Goal: Obtain resource: Download file/media

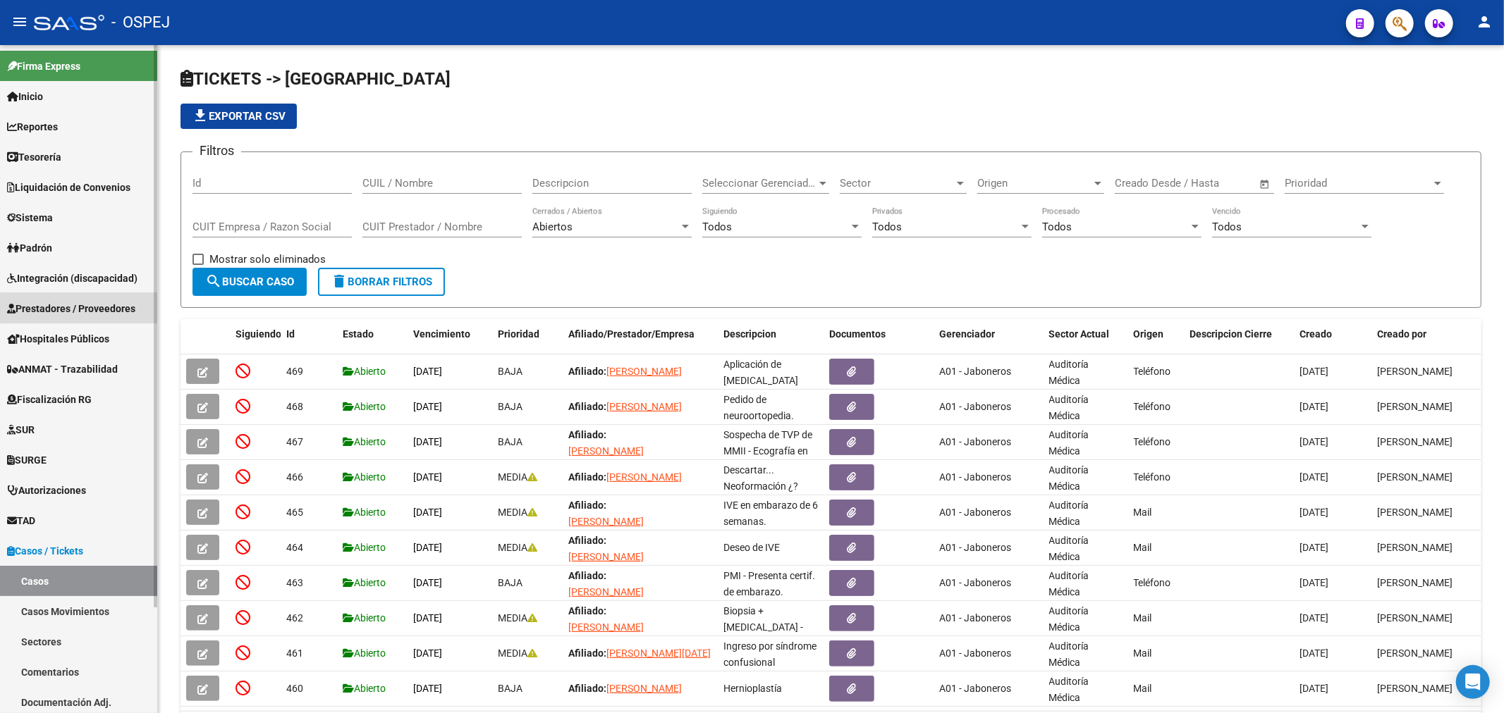
click at [106, 307] on span "Prestadores / Proveedores" at bounding box center [71, 309] width 128 height 16
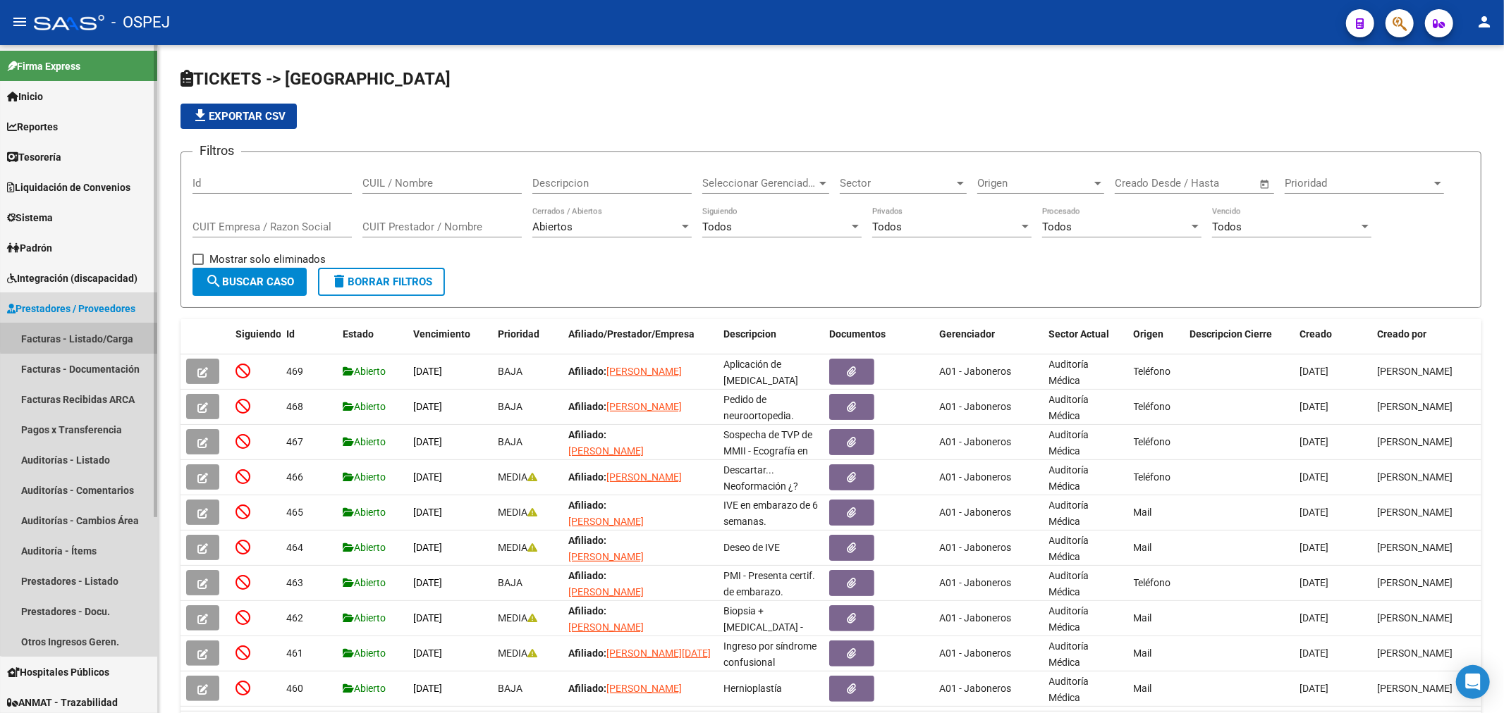
click at [116, 335] on link "Facturas - Listado/Carga" at bounding box center [78, 339] width 157 height 30
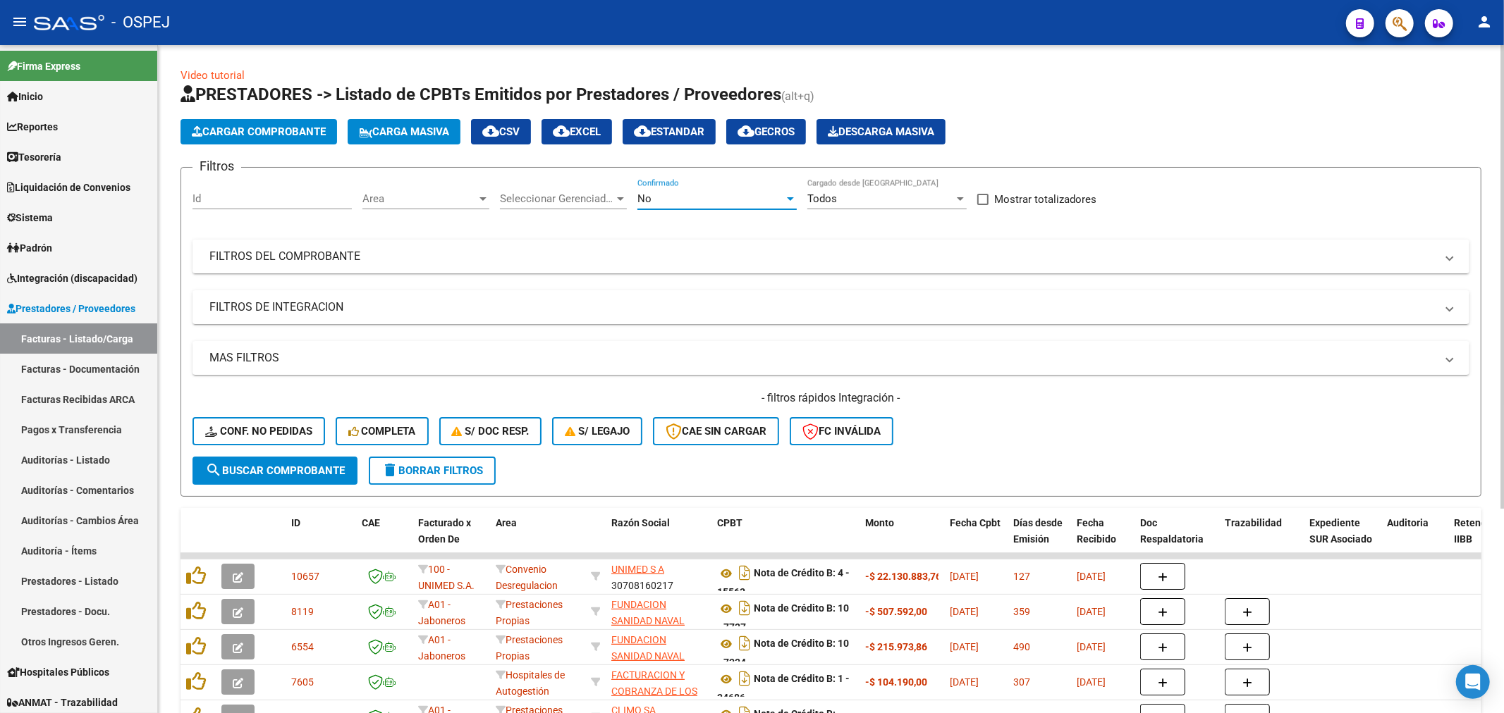
click at [658, 196] on div "No" at bounding box center [710, 198] width 147 height 13
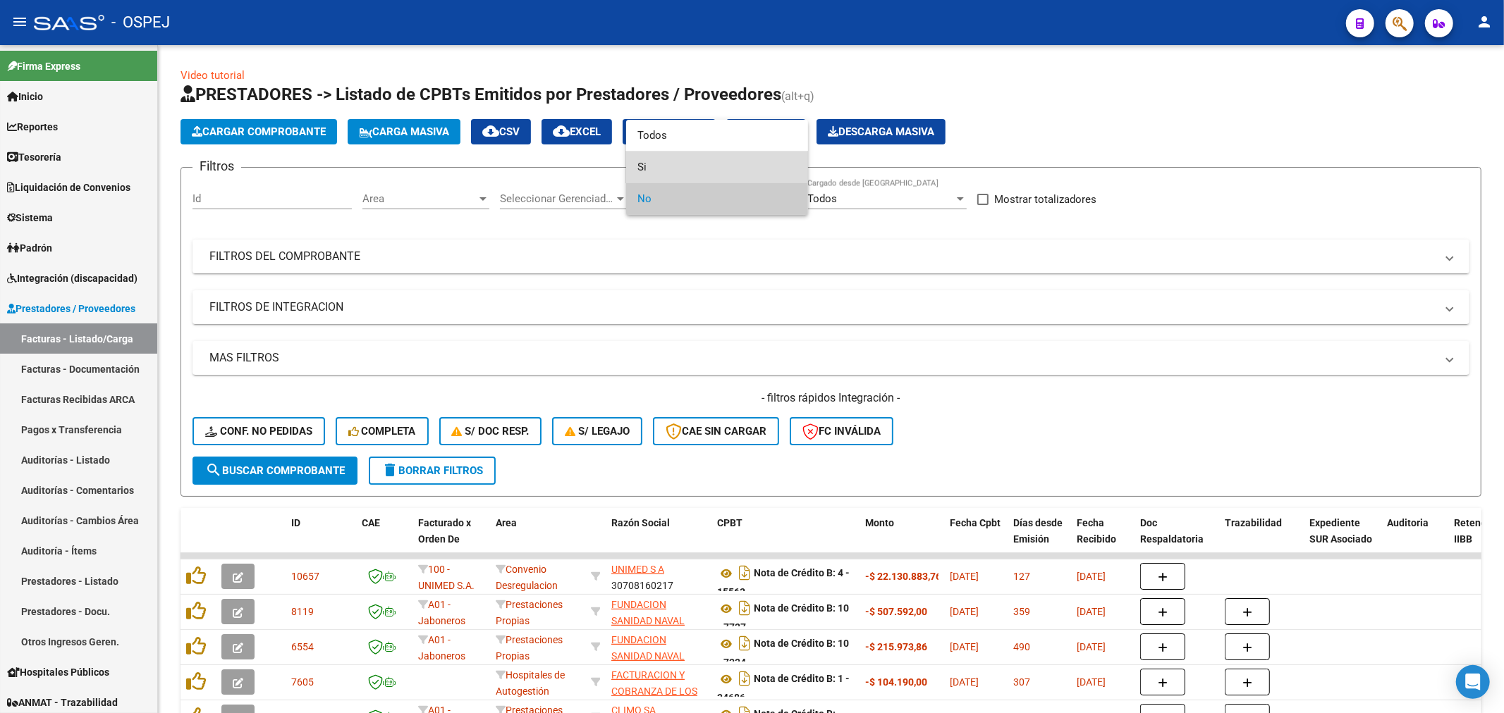
click at [685, 173] on span "Si" at bounding box center [716, 168] width 159 height 32
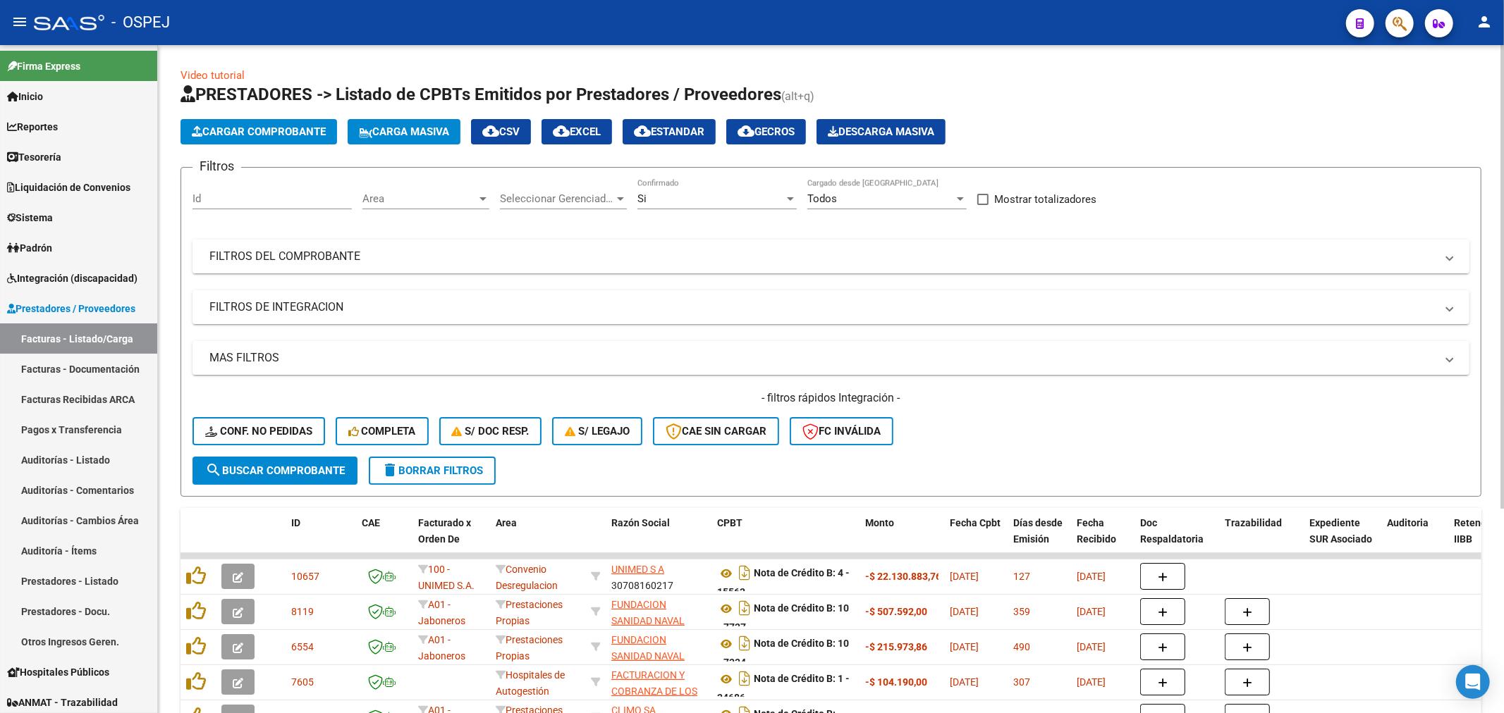
click at [612, 259] on mat-panel-title "FILTROS DEL COMPROBANTE" at bounding box center [822, 257] width 1226 height 16
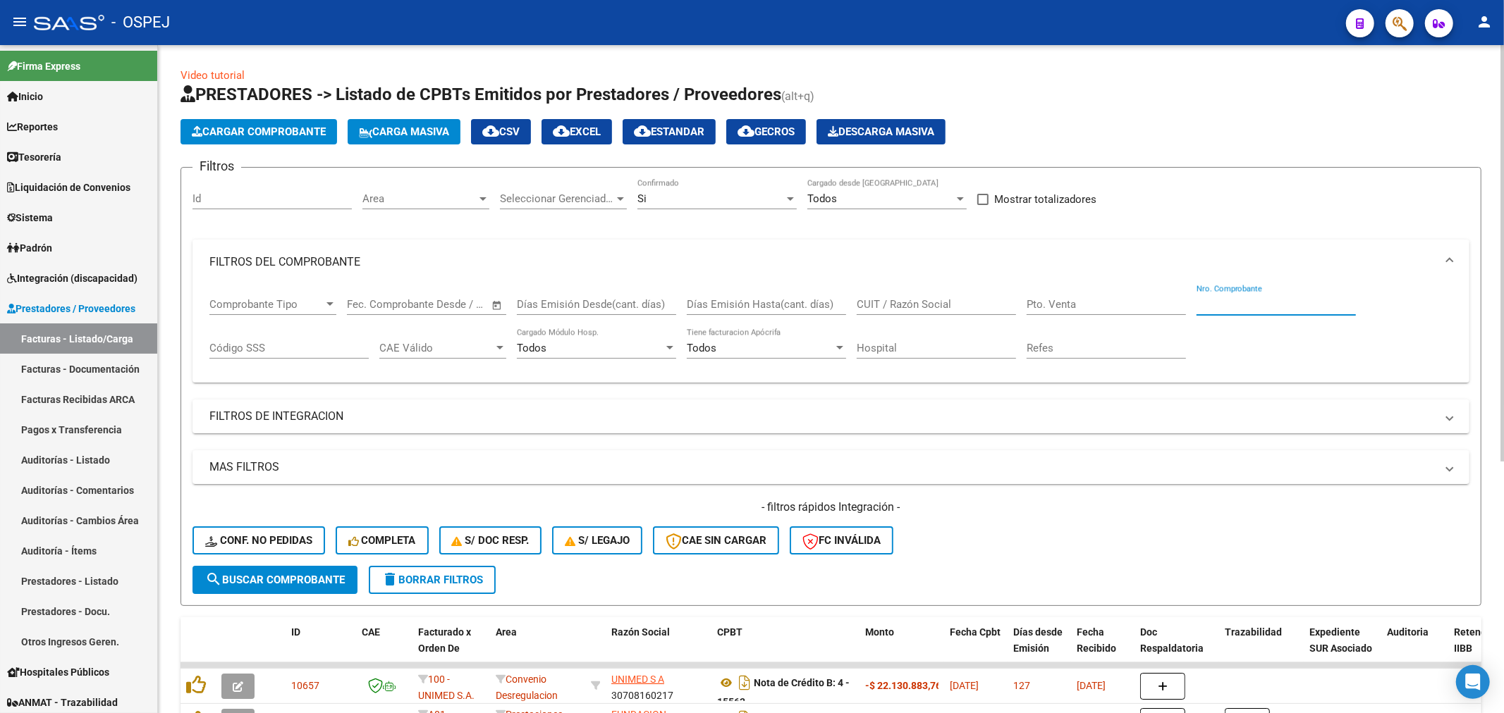
drag, startPoint x: 1215, startPoint y: 300, endPoint x: 1203, endPoint y: 302, distance: 12.1
click at [1203, 302] on input "Nro. Comprobante" at bounding box center [1275, 304] width 159 height 13
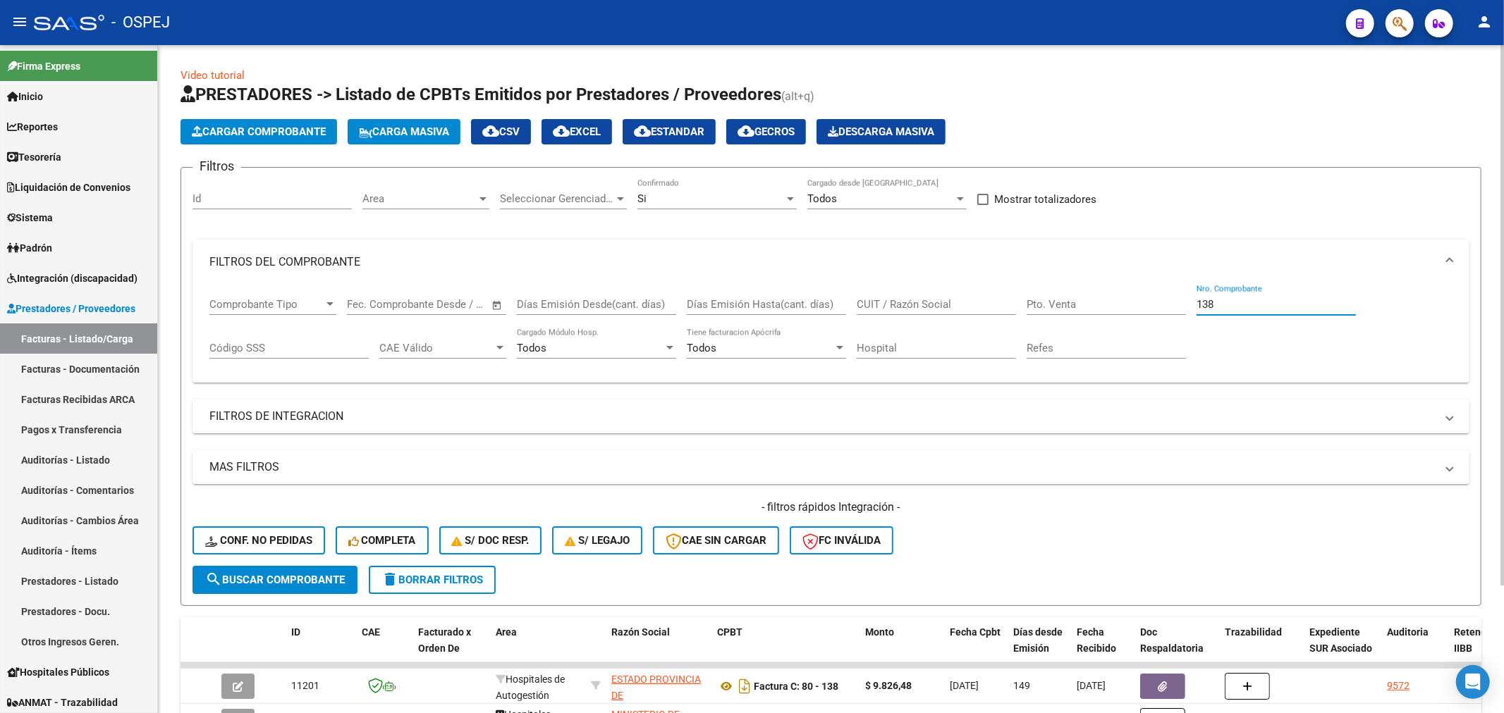
scroll to position [157, 0]
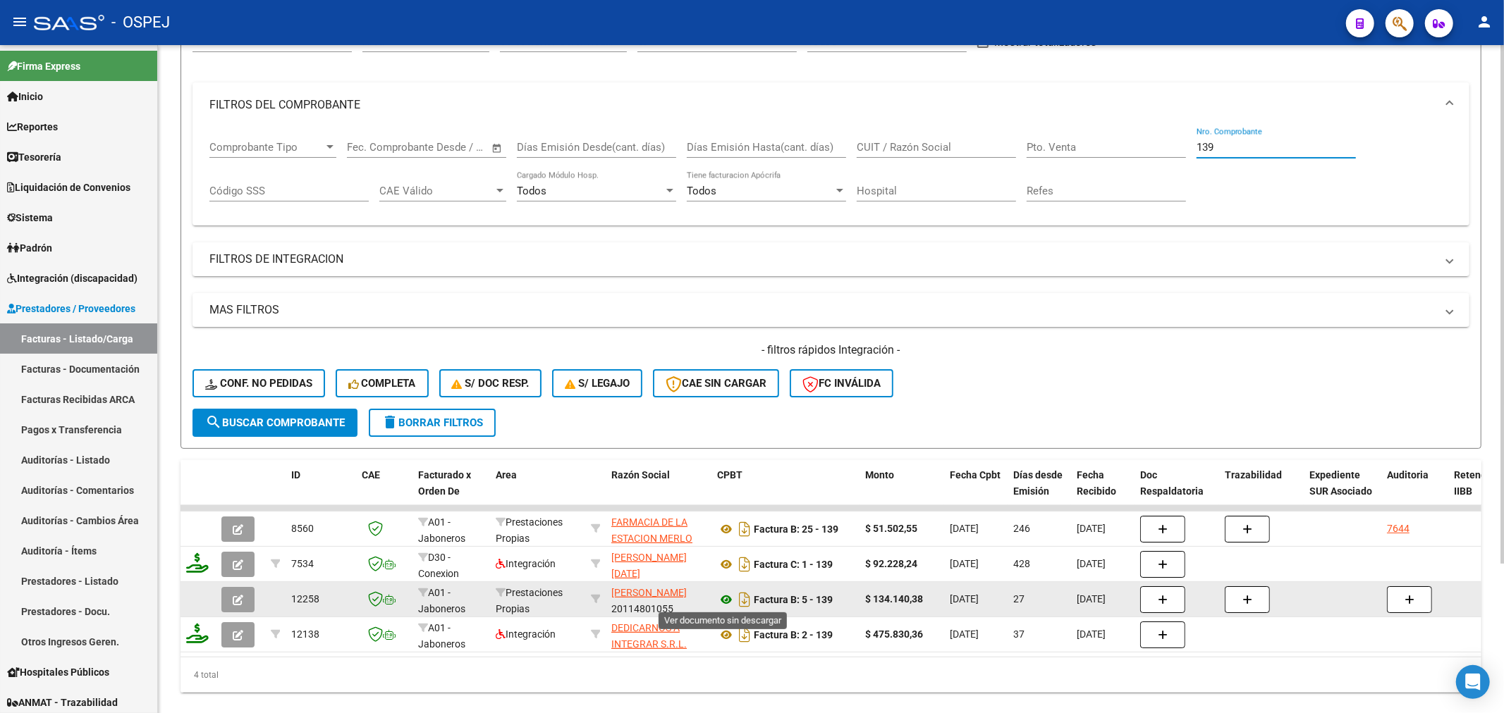
type input "139"
click at [727, 600] on icon at bounding box center [726, 600] width 18 height 17
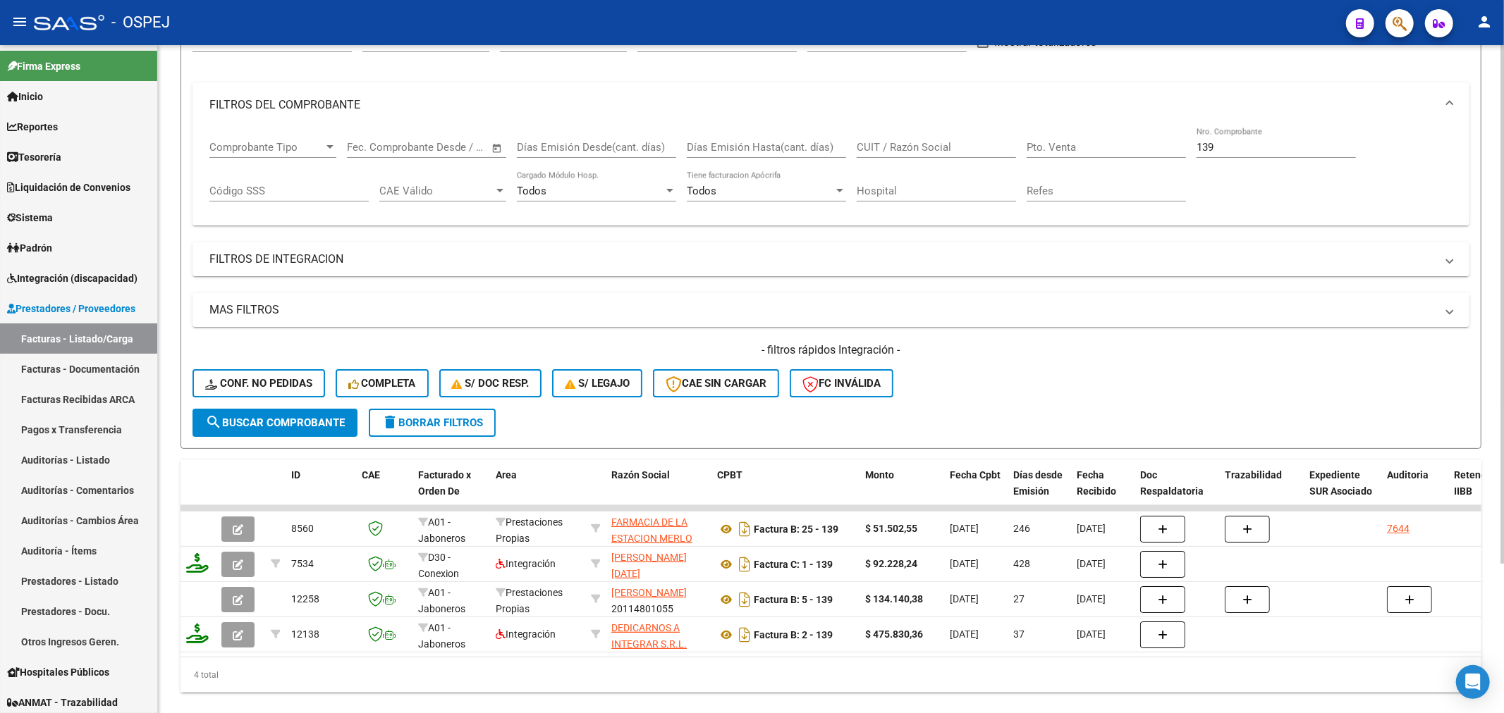
scroll to position [192, 0]
